Goal: Task Accomplishment & Management: Use online tool/utility

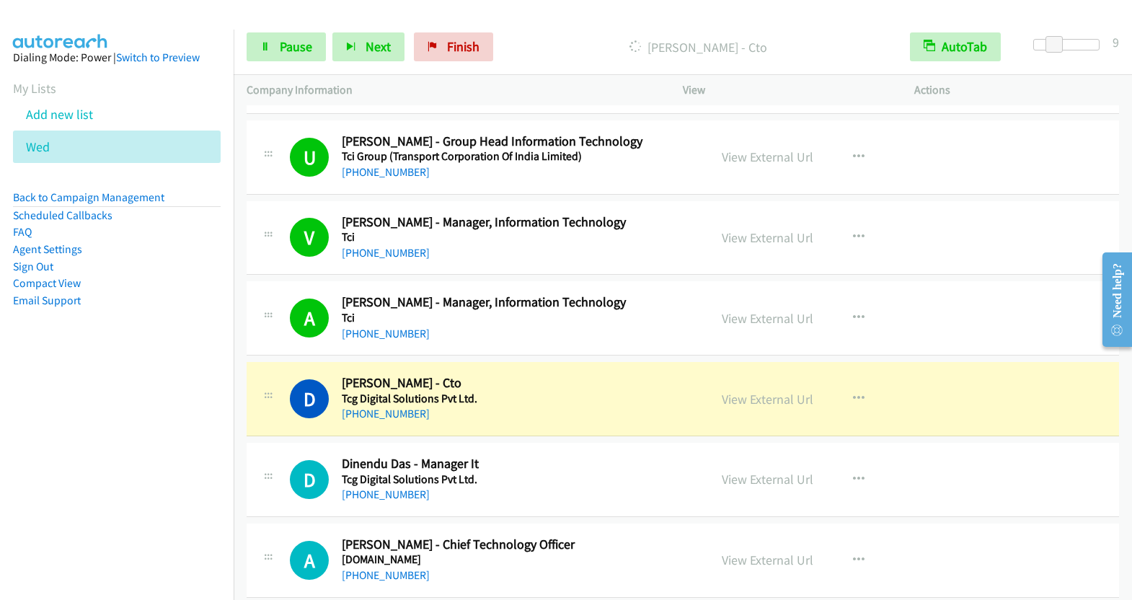
scroll to position [13257, 0]
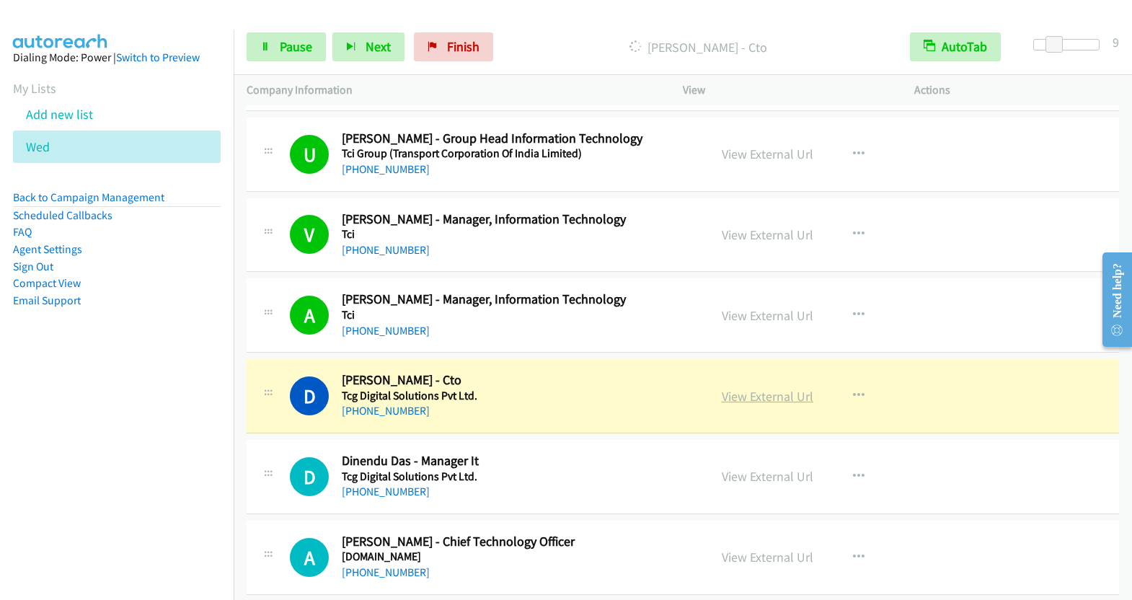
click at [771, 388] on link "View External Url" at bounding box center [768, 396] width 92 height 17
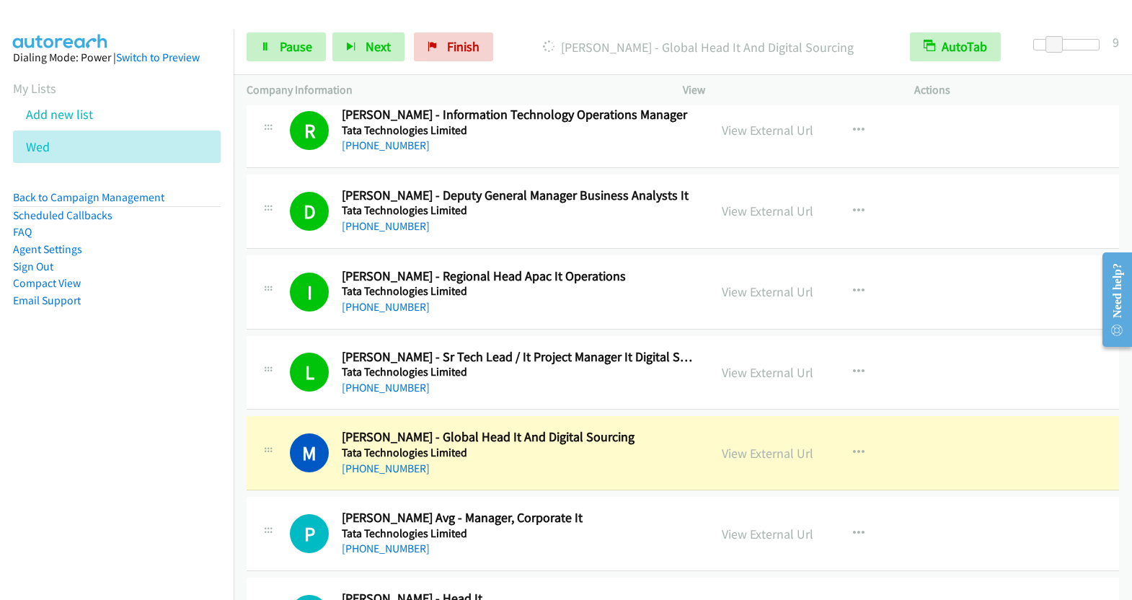
scroll to position [14128, 0]
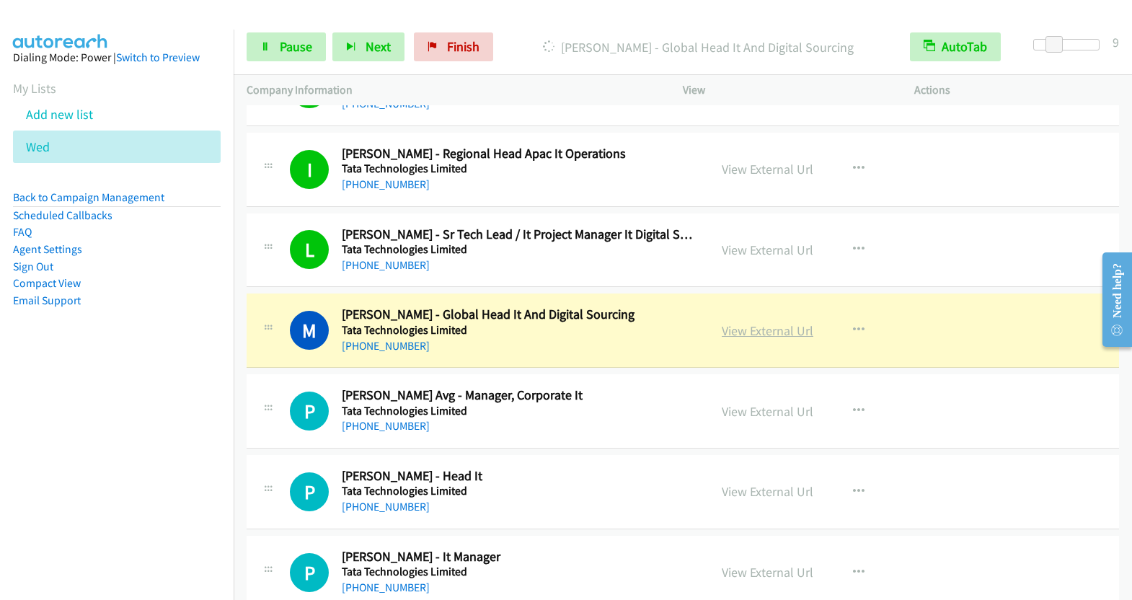
click at [772, 322] on link "View External Url" at bounding box center [768, 330] width 92 height 17
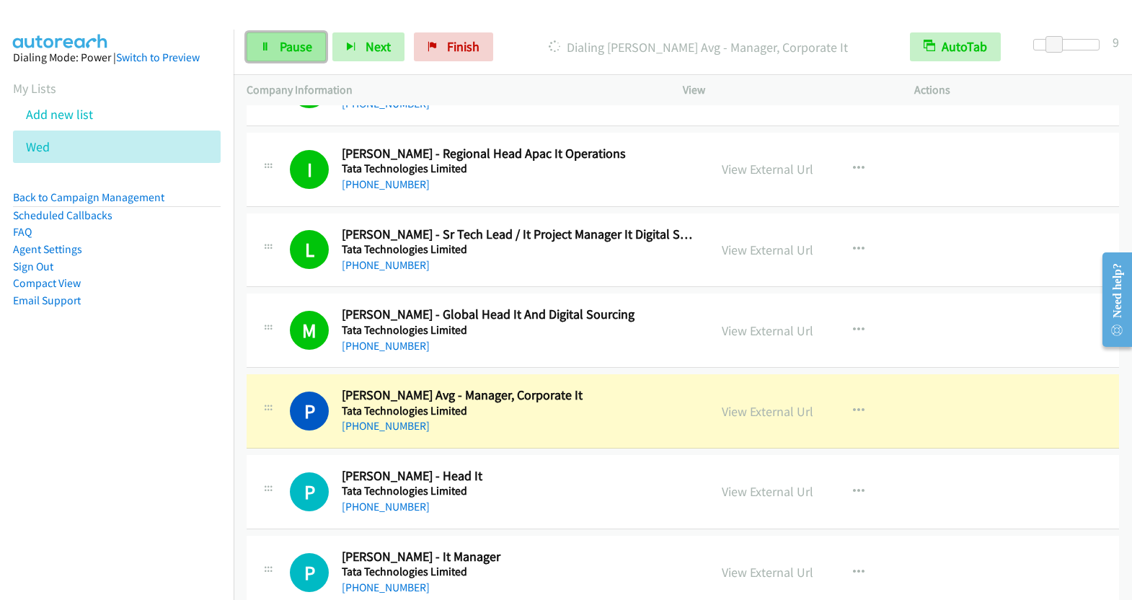
click at [282, 53] on span "Pause" at bounding box center [296, 46] width 32 height 17
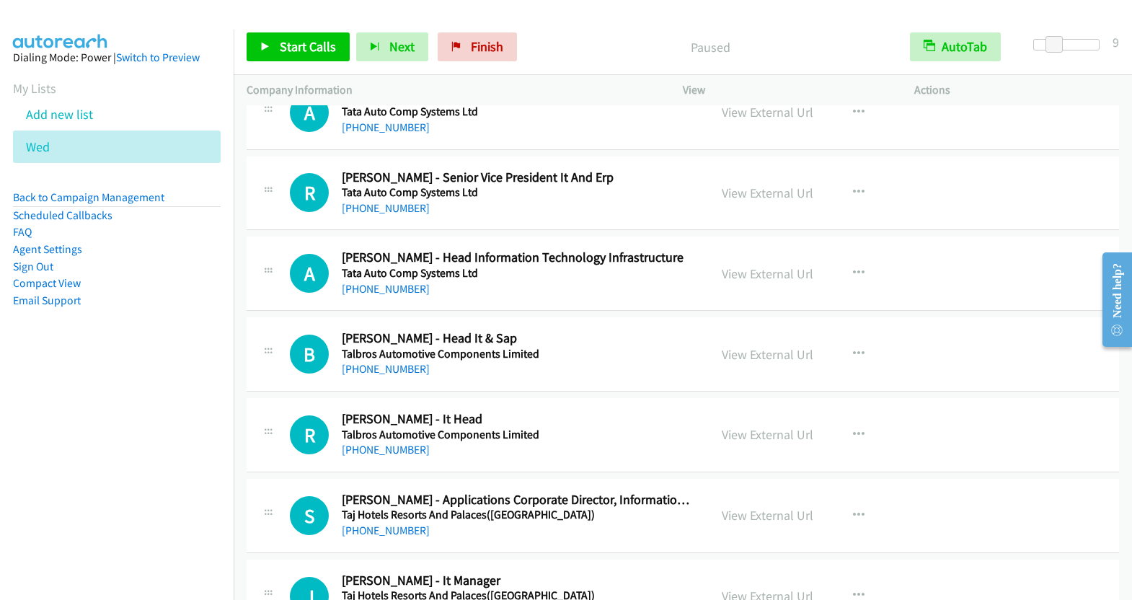
scroll to position [21034, 0]
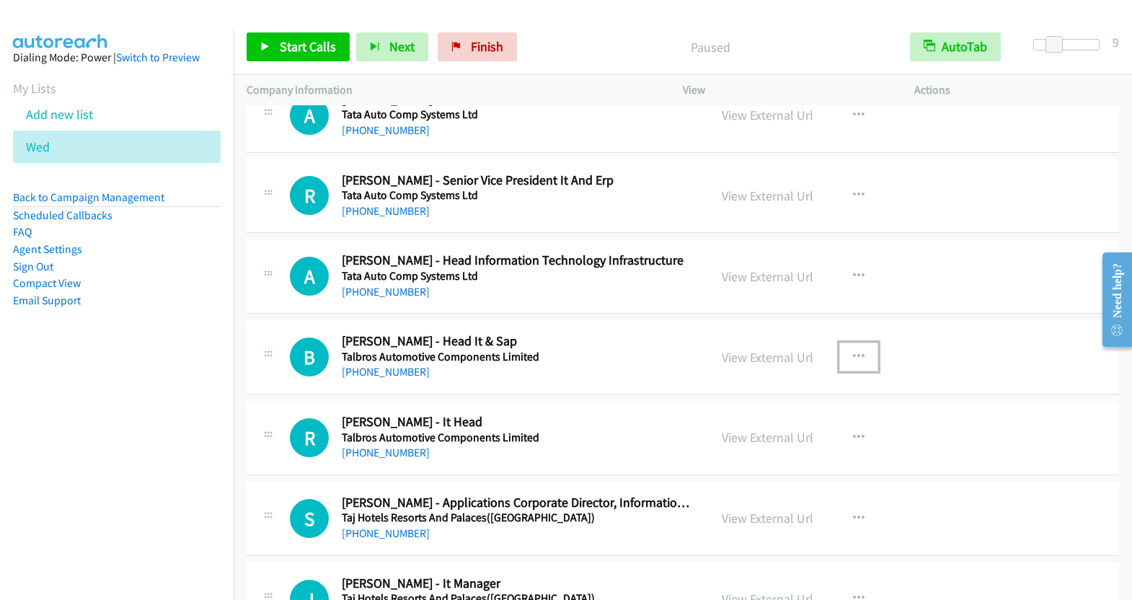
click at [844, 342] on button "button" at bounding box center [858, 356] width 39 height 29
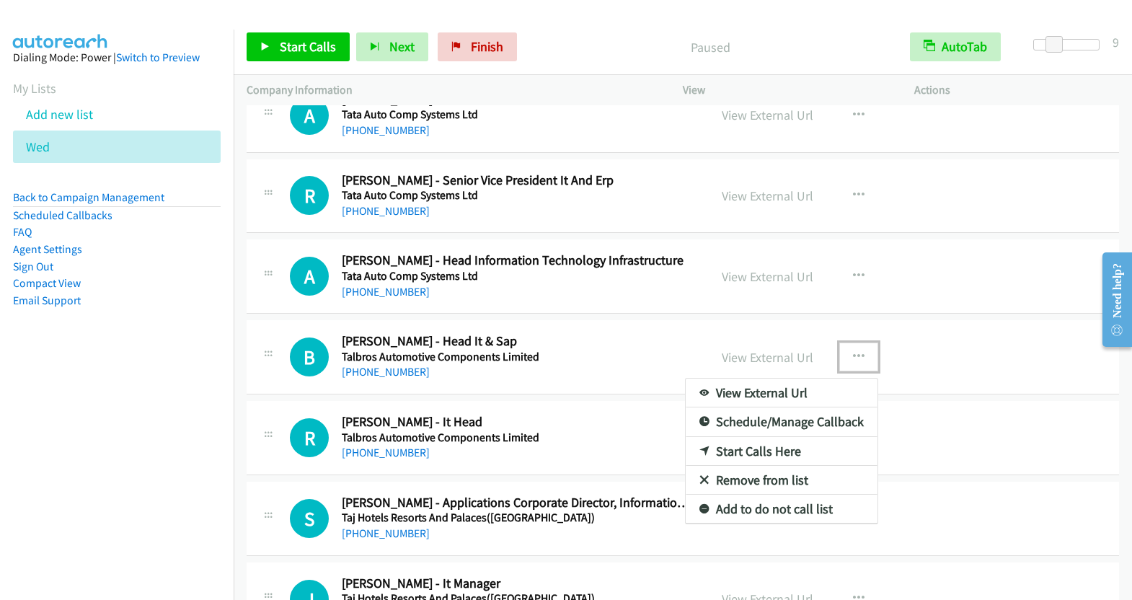
click at [775, 437] on link "Start Calls Here" at bounding box center [782, 451] width 192 height 29
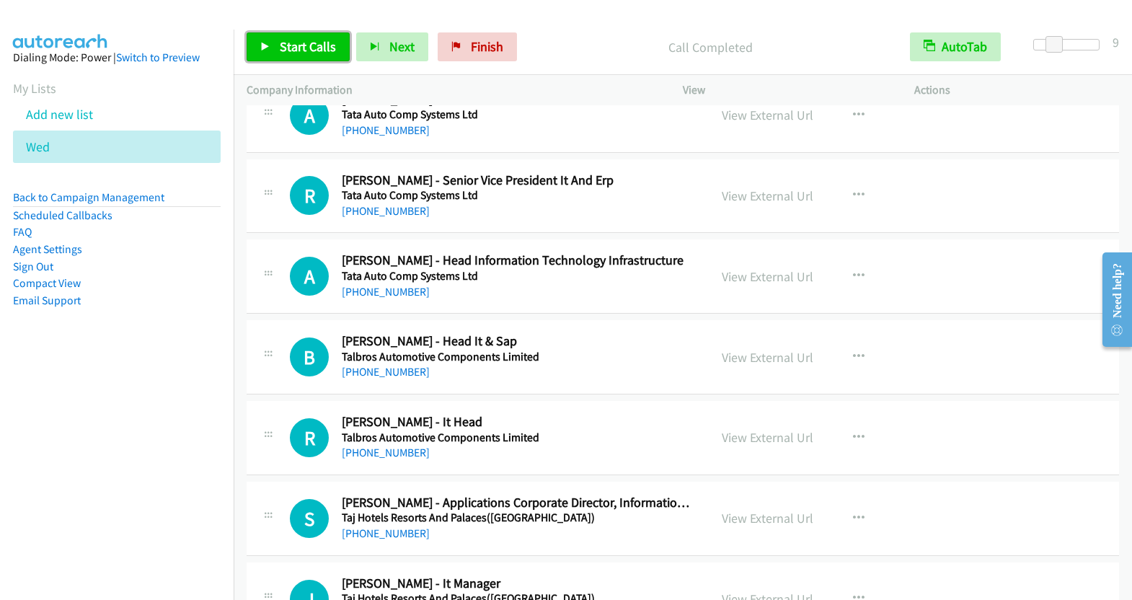
click at [311, 50] on span "Start Calls" at bounding box center [308, 46] width 56 height 17
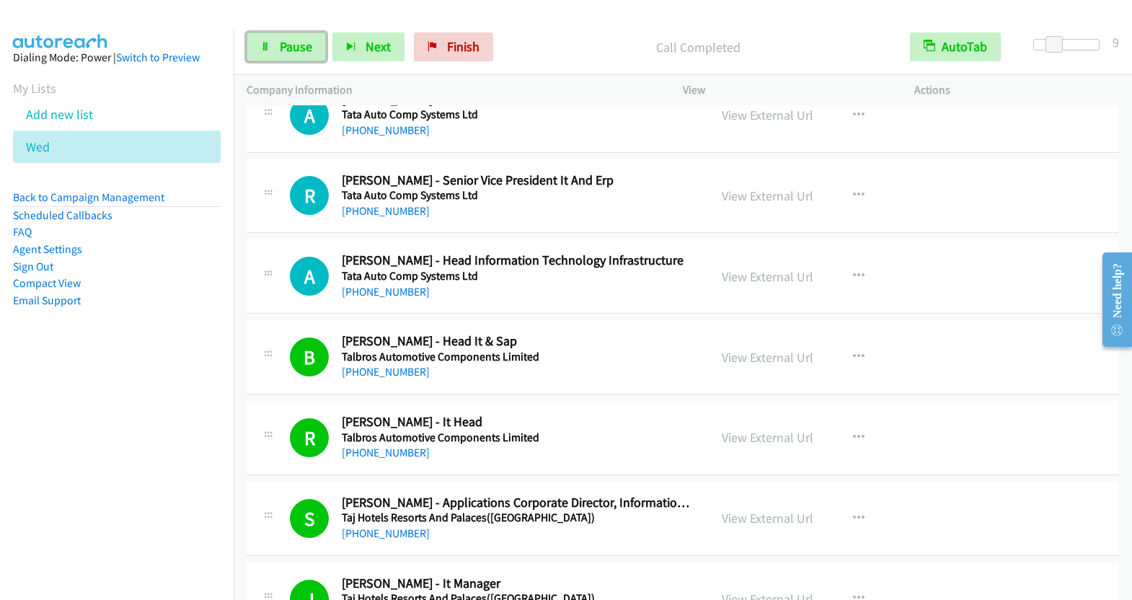
drag, startPoint x: 296, startPoint y: 53, endPoint x: 358, endPoint y: 77, distance: 67.1
click at [296, 53] on span "Pause" at bounding box center [296, 46] width 32 height 17
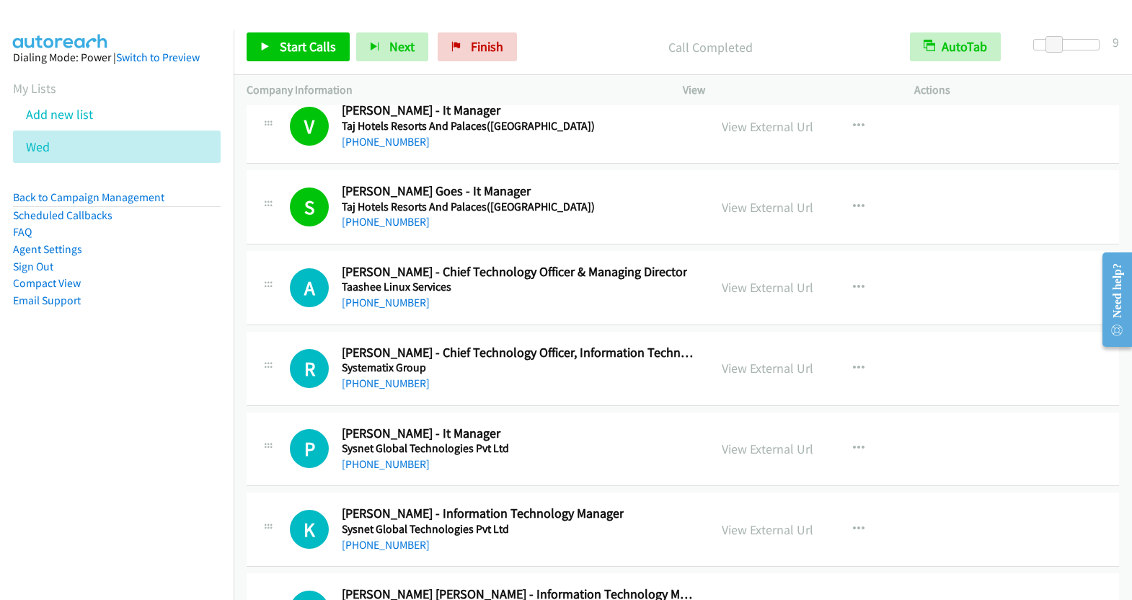
scroll to position [22072, 0]
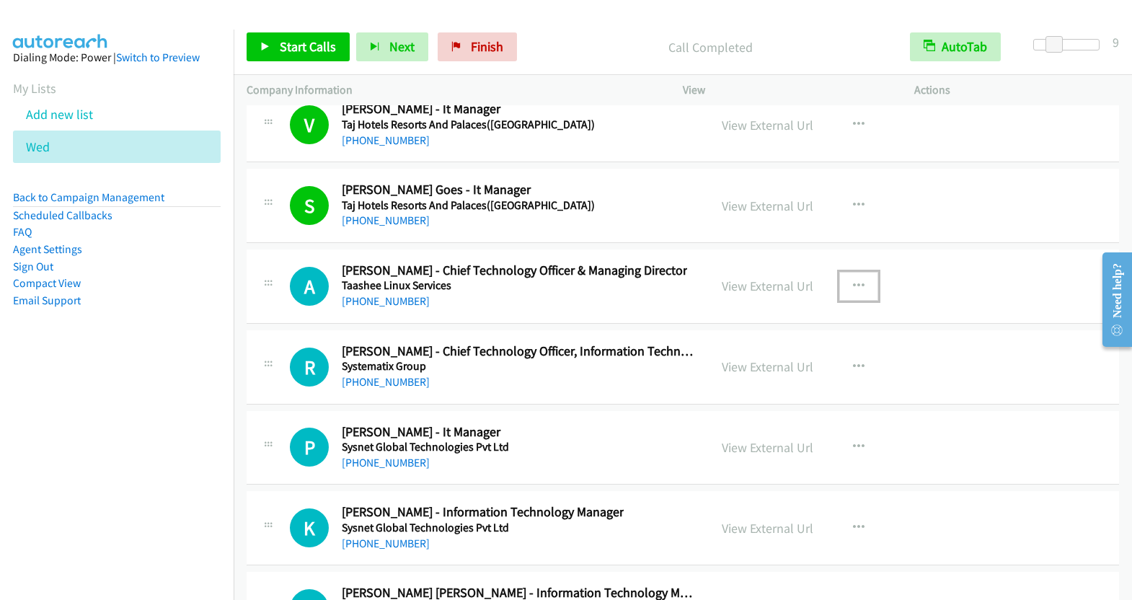
click at [853, 280] on icon "button" at bounding box center [859, 286] width 12 height 12
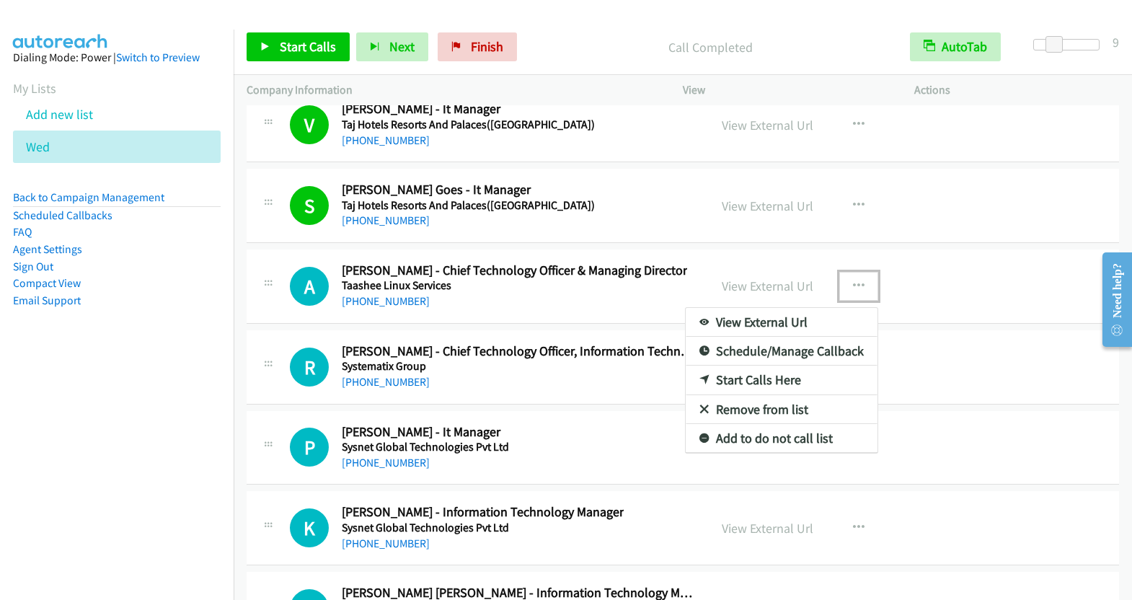
click at [774, 365] on link "Start Calls Here" at bounding box center [782, 379] width 192 height 29
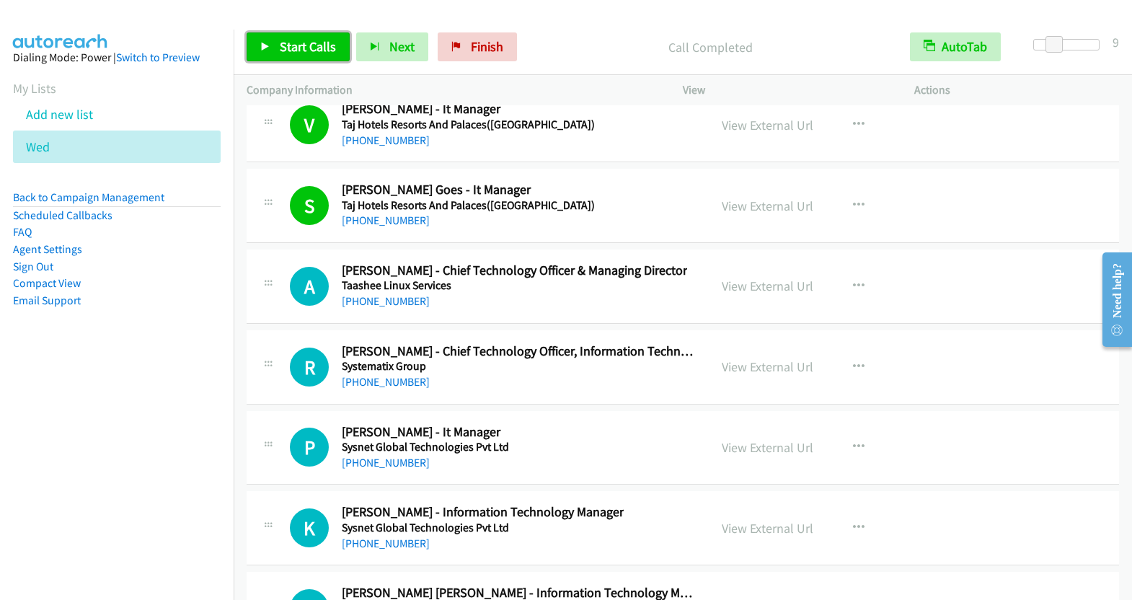
click at [318, 56] on link "Start Calls" at bounding box center [298, 46] width 103 height 29
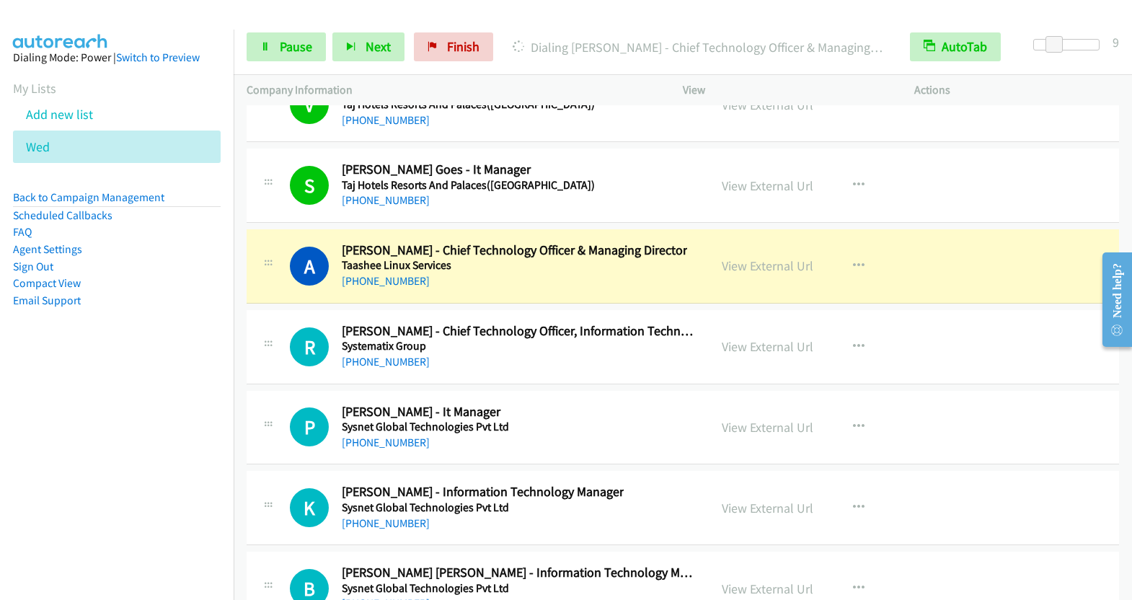
scroll to position [22093, 0]
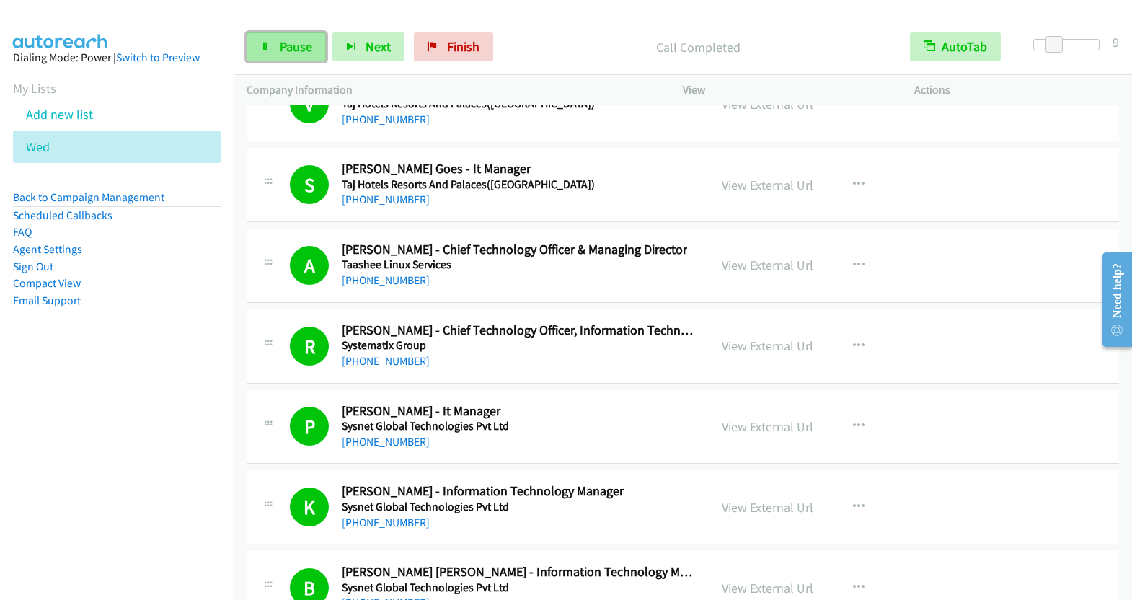
click at [289, 50] on span "Pause" at bounding box center [296, 46] width 32 height 17
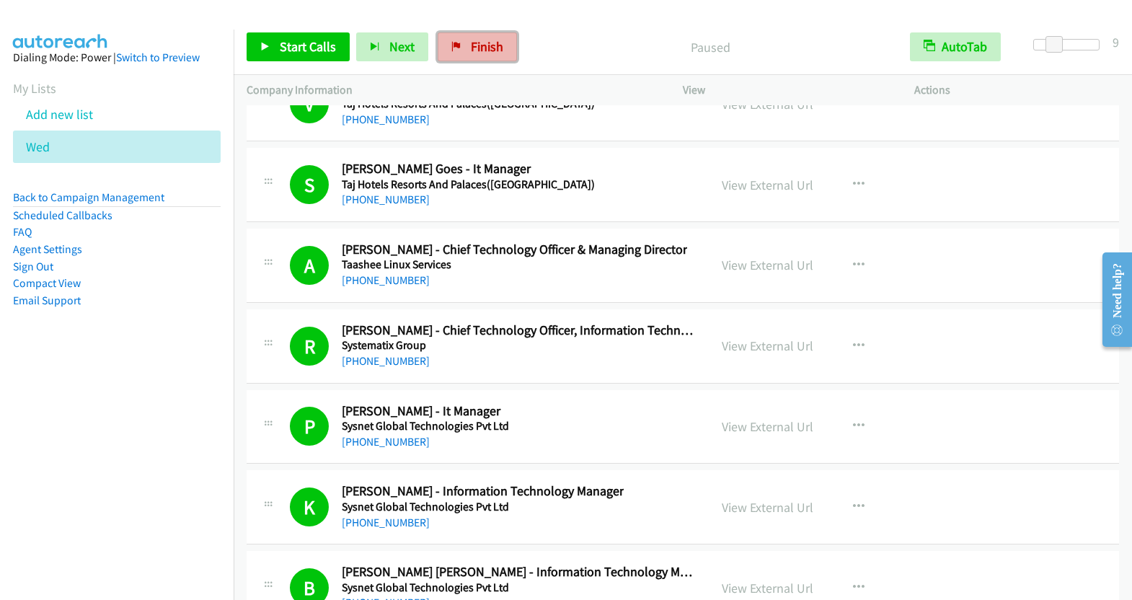
click at [483, 46] on span "Finish" at bounding box center [487, 46] width 32 height 17
